Goal: Navigation & Orientation: Go to known website

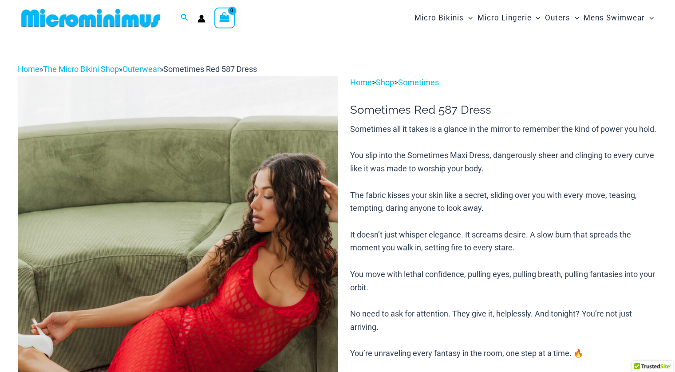
type input "**********"
click at [105, 29] on div at bounding box center [95, 18] width 154 height 36
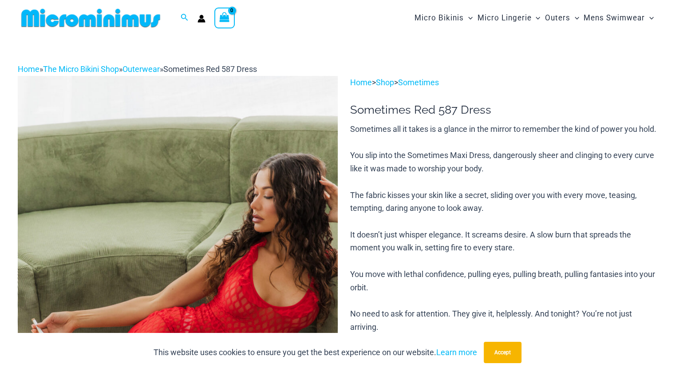
click at [106, 24] on img at bounding box center [91, 18] width 146 height 20
